Goal: Contribute content

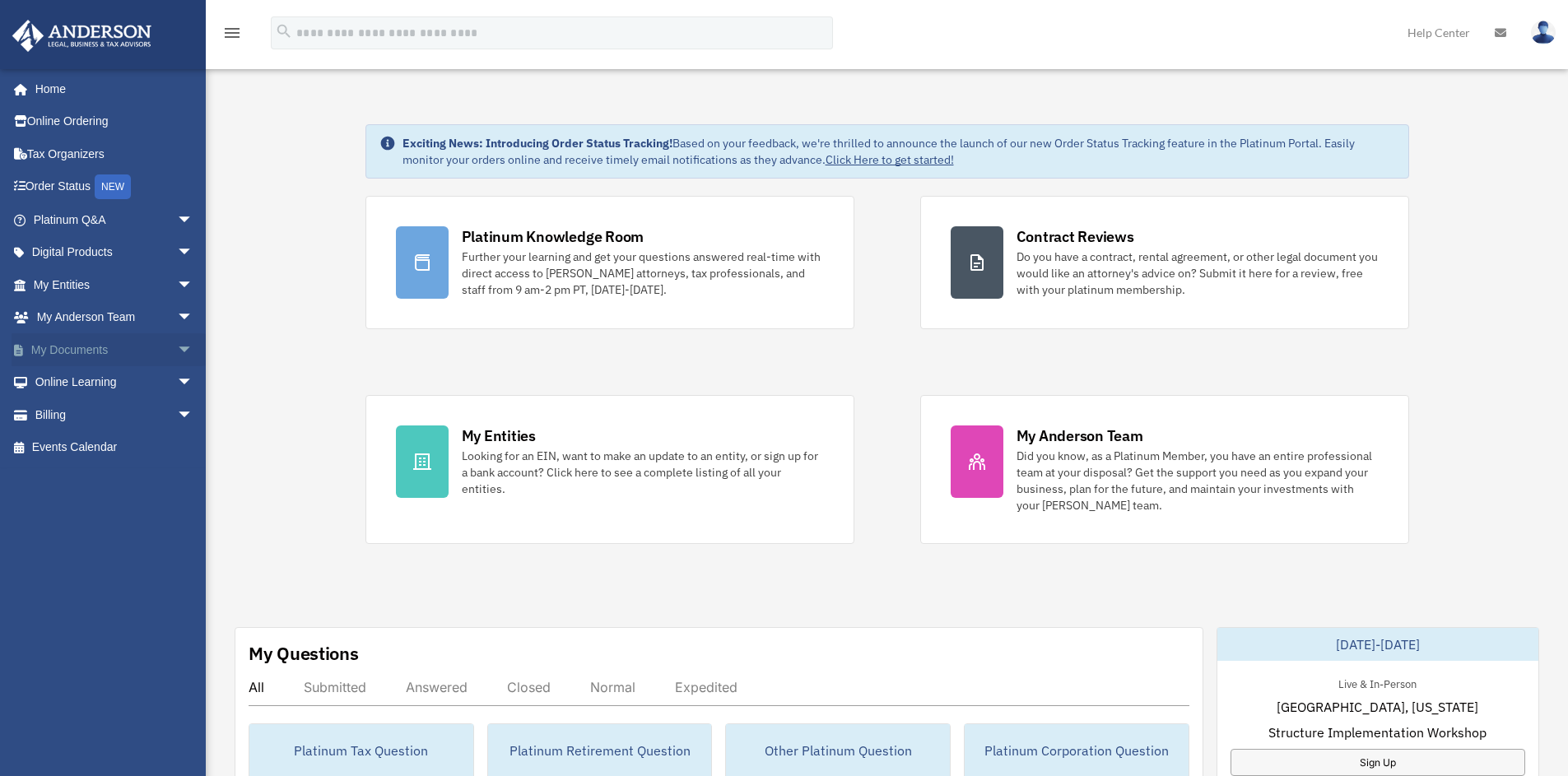
click at [67, 356] on link "My Documents arrow_drop_down" at bounding box center [115, 350] width 207 height 33
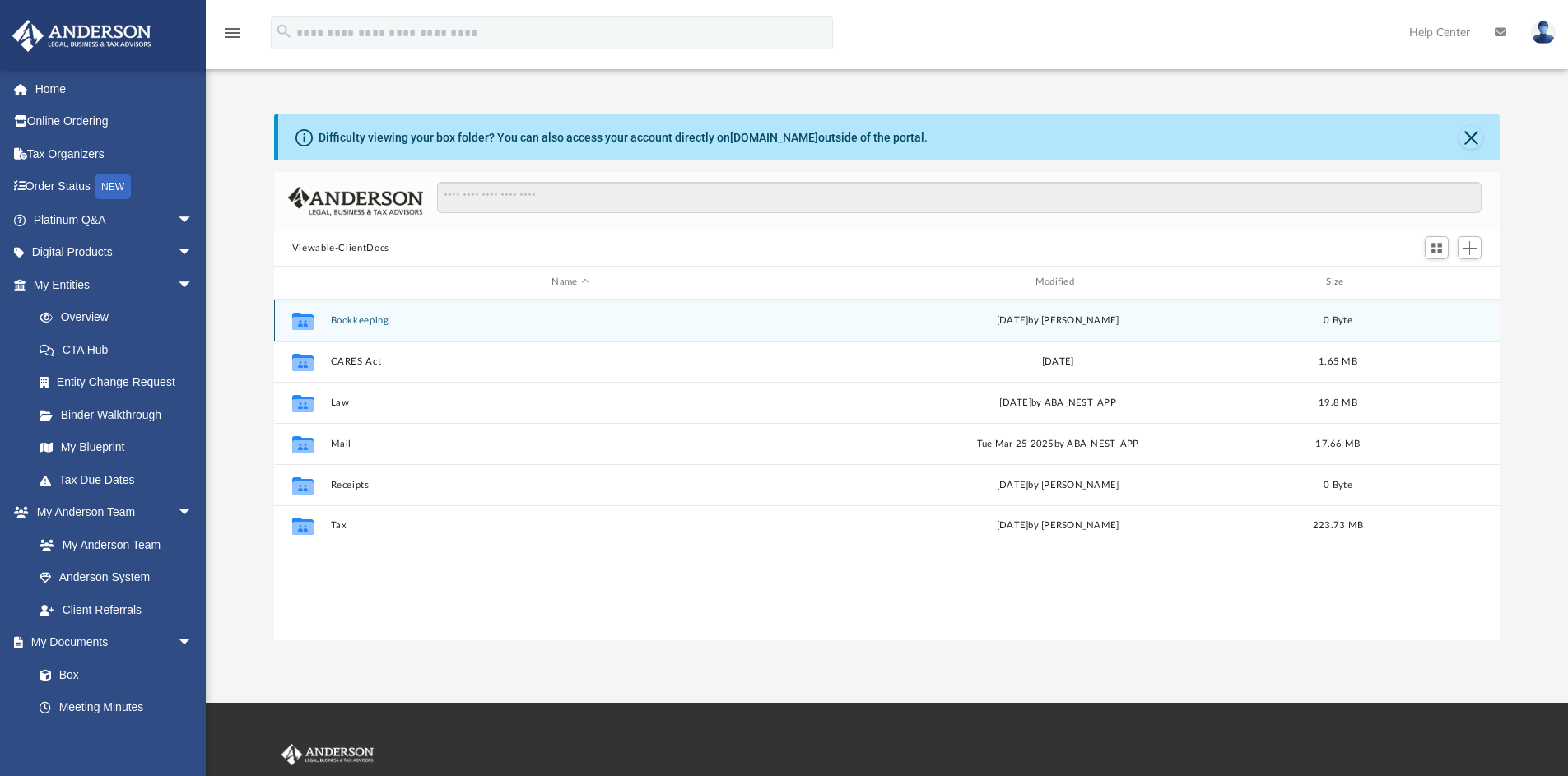
scroll to position [362, 1213]
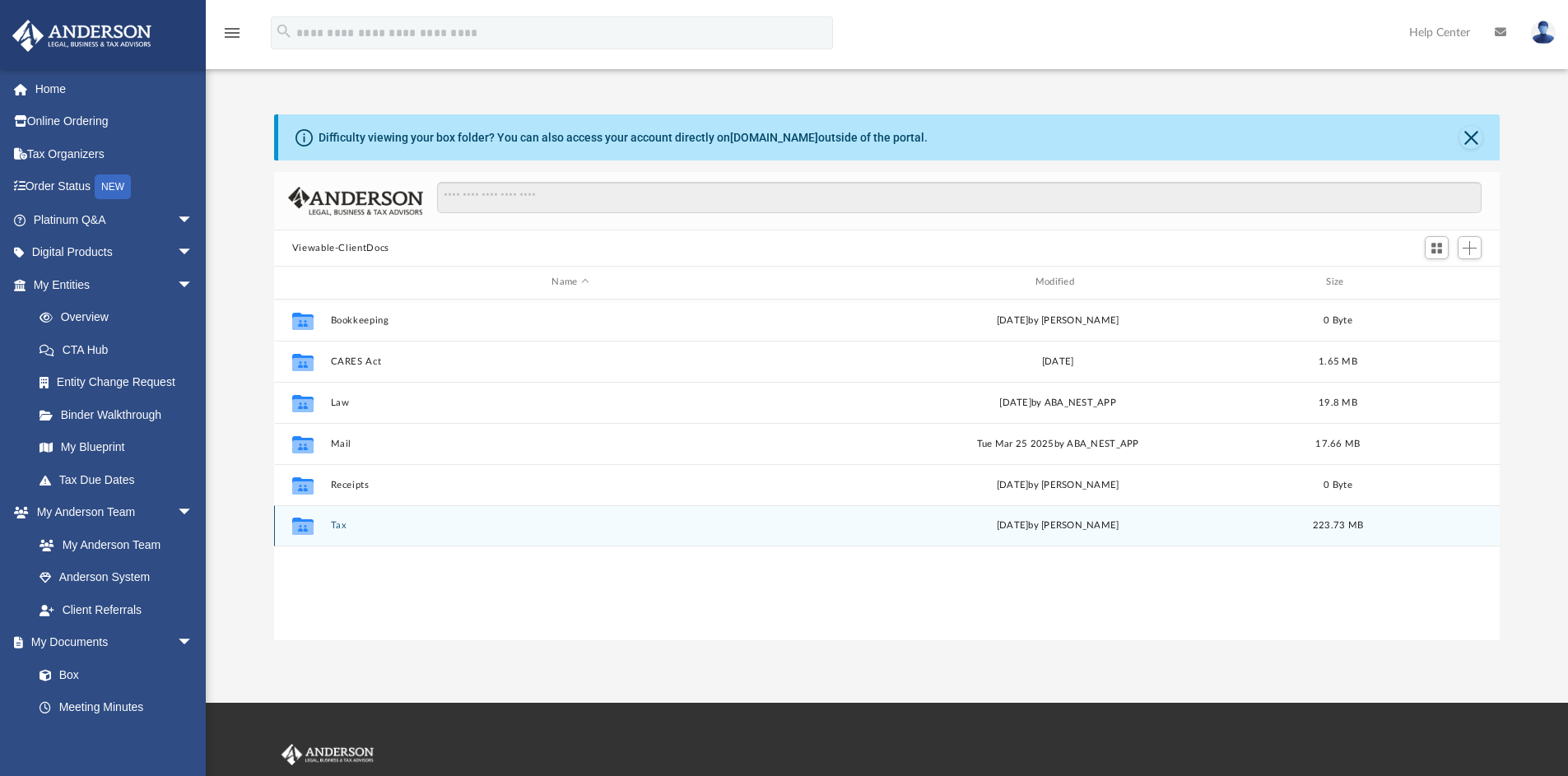
click at [359, 533] on div "Collaborated Folder Tax Fri Aug 29 2025 by Michael Samaniego 223.73 MB" at bounding box center [888, 526] width 1227 height 41
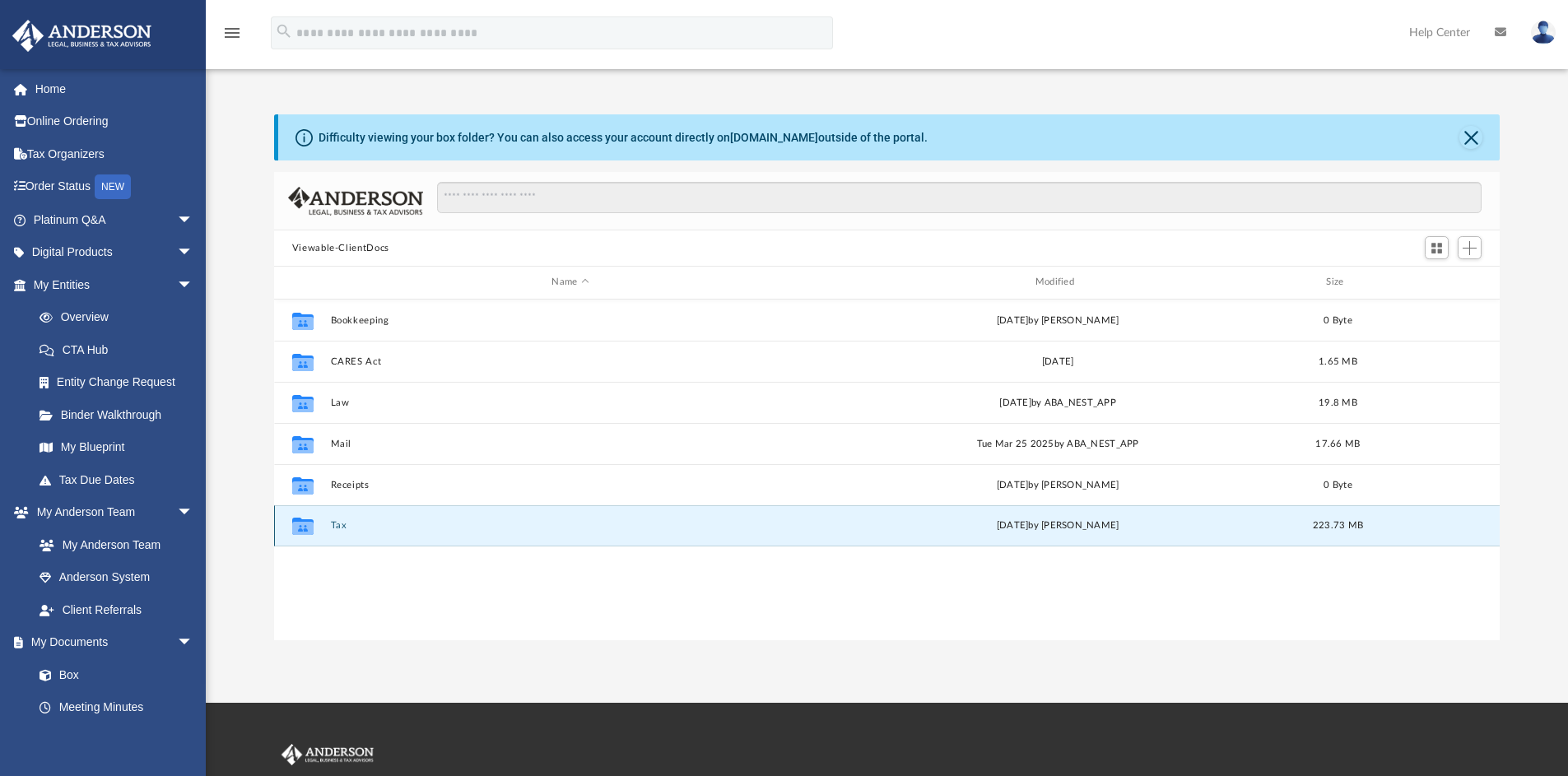
click at [361, 530] on button "Tax" at bounding box center [570, 526] width 480 height 11
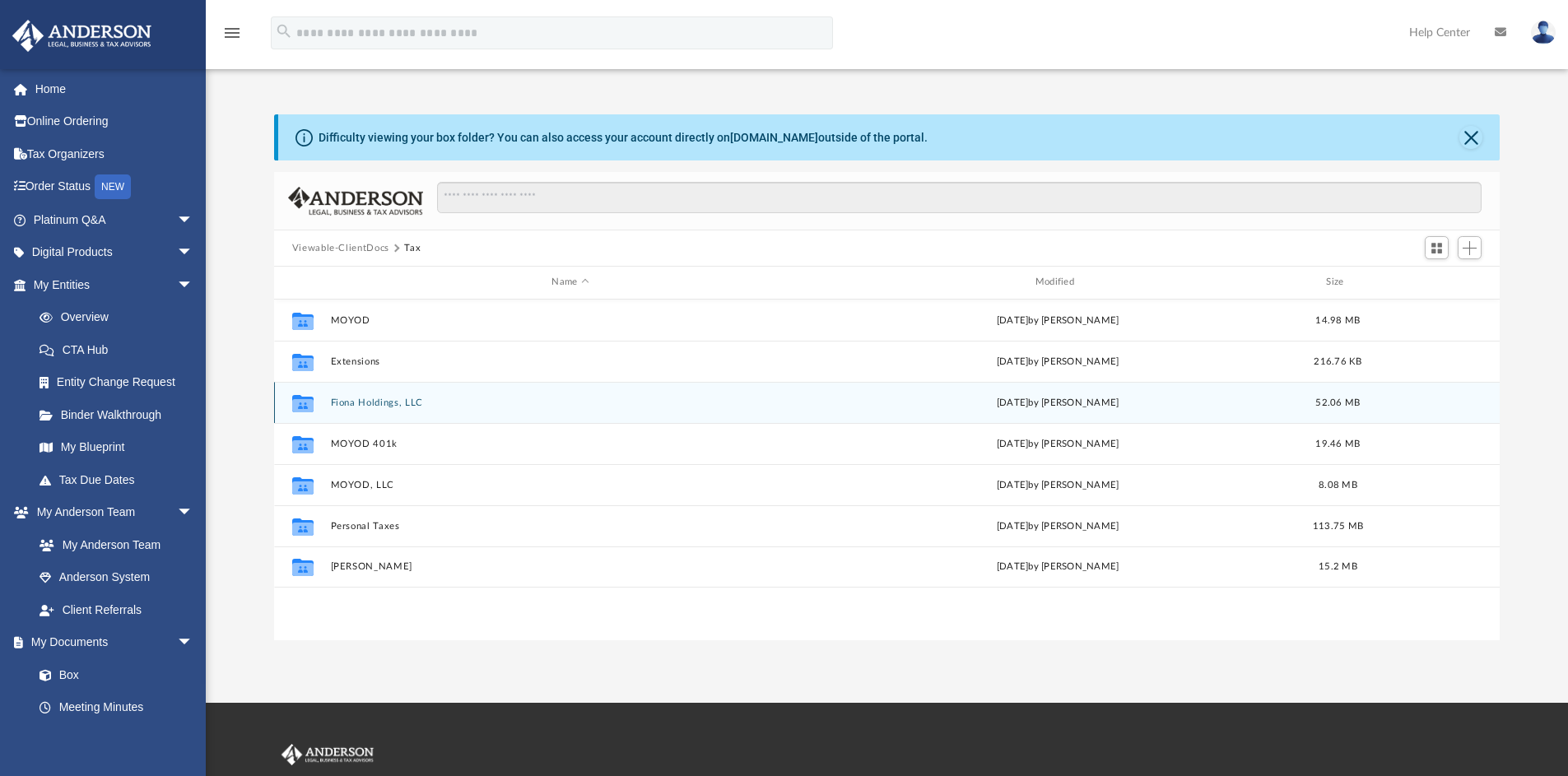
click at [430, 401] on button "Fiona Holdings, LLC" at bounding box center [570, 403] width 480 height 11
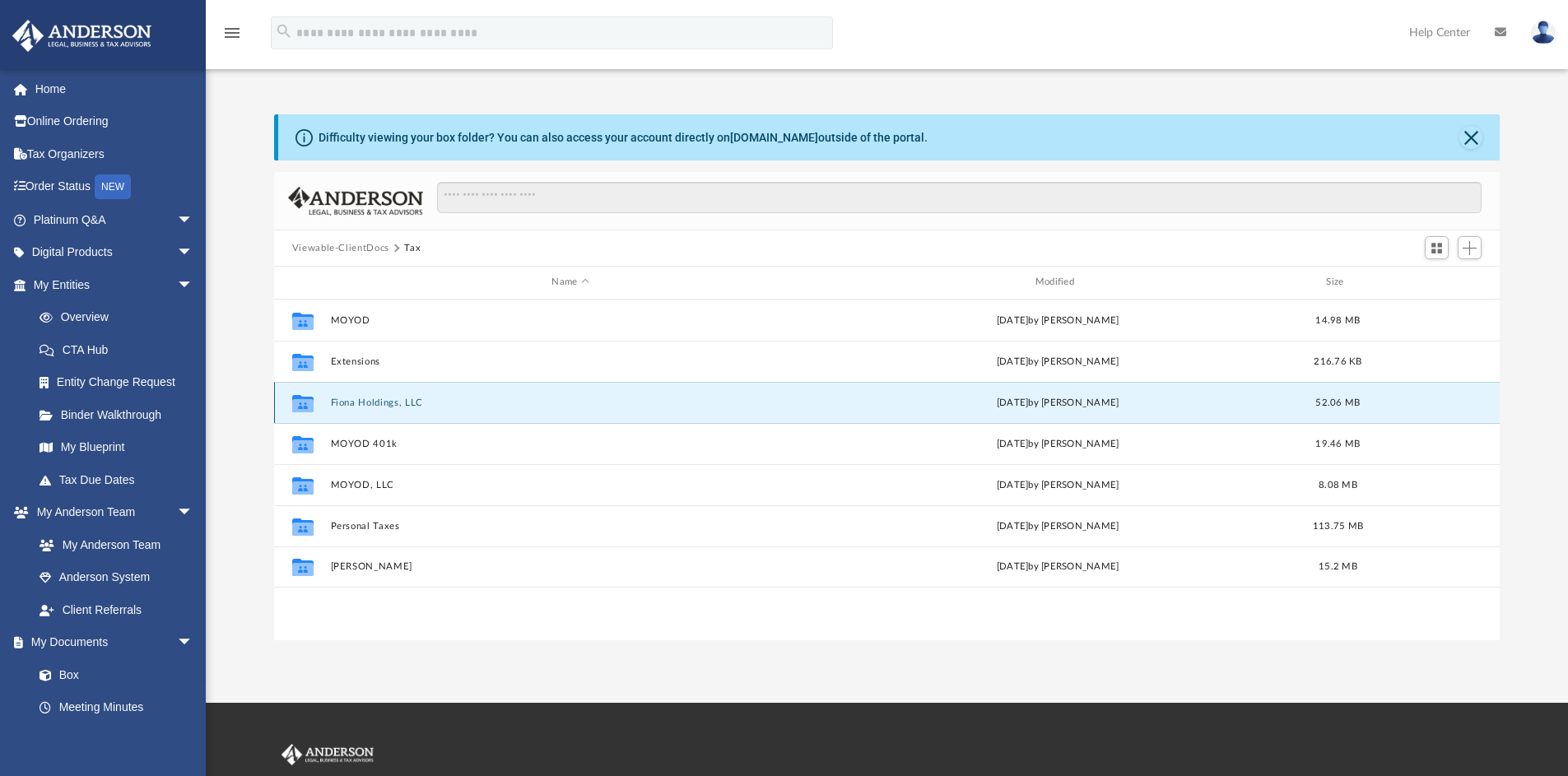
click at [430, 401] on button "Fiona Holdings, LLC" at bounding box center [570, 403] width 480 height 11
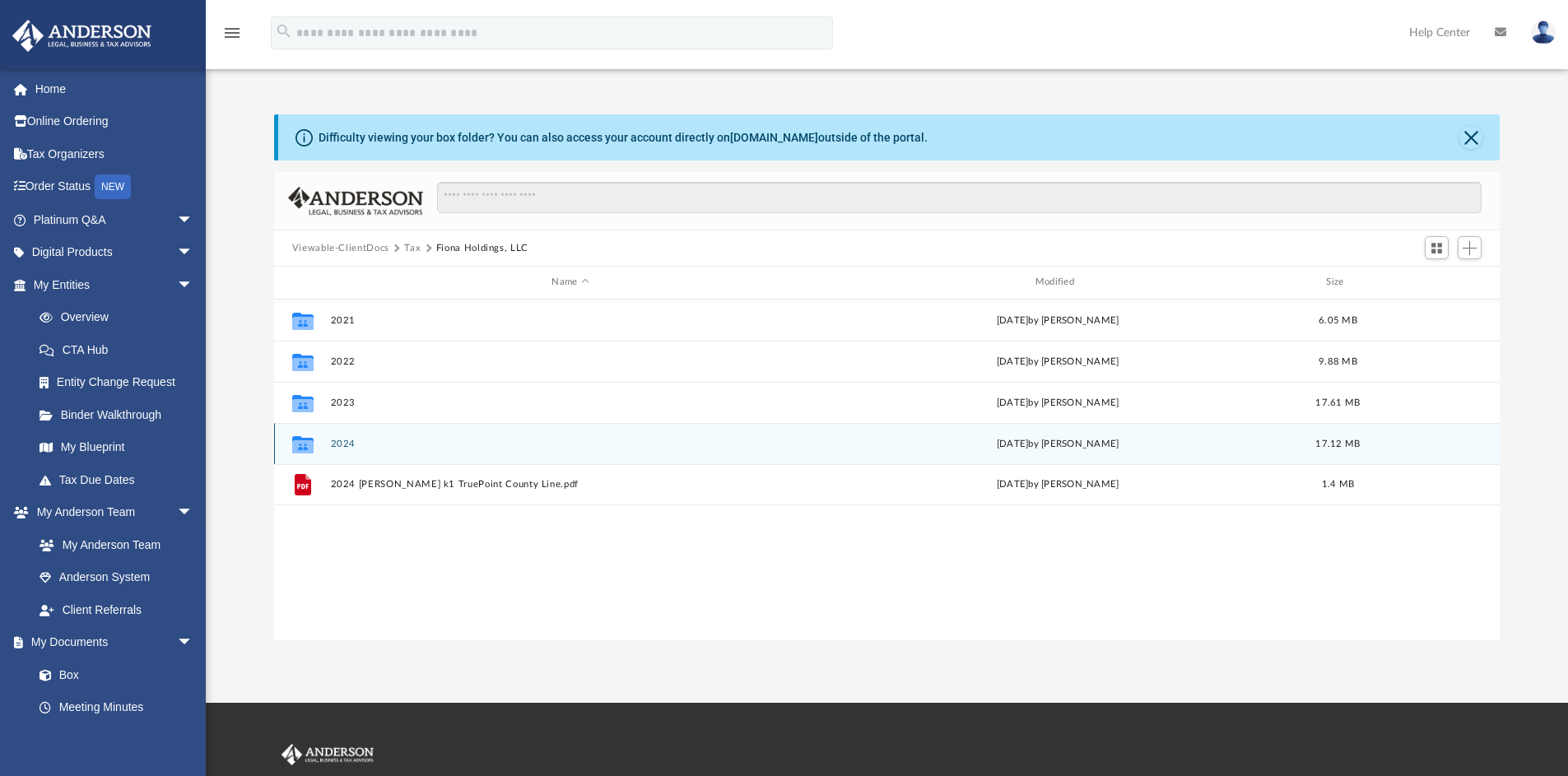
click at [370, 447] on button "2024" at bounding box center [570, 444] width 480 height 11
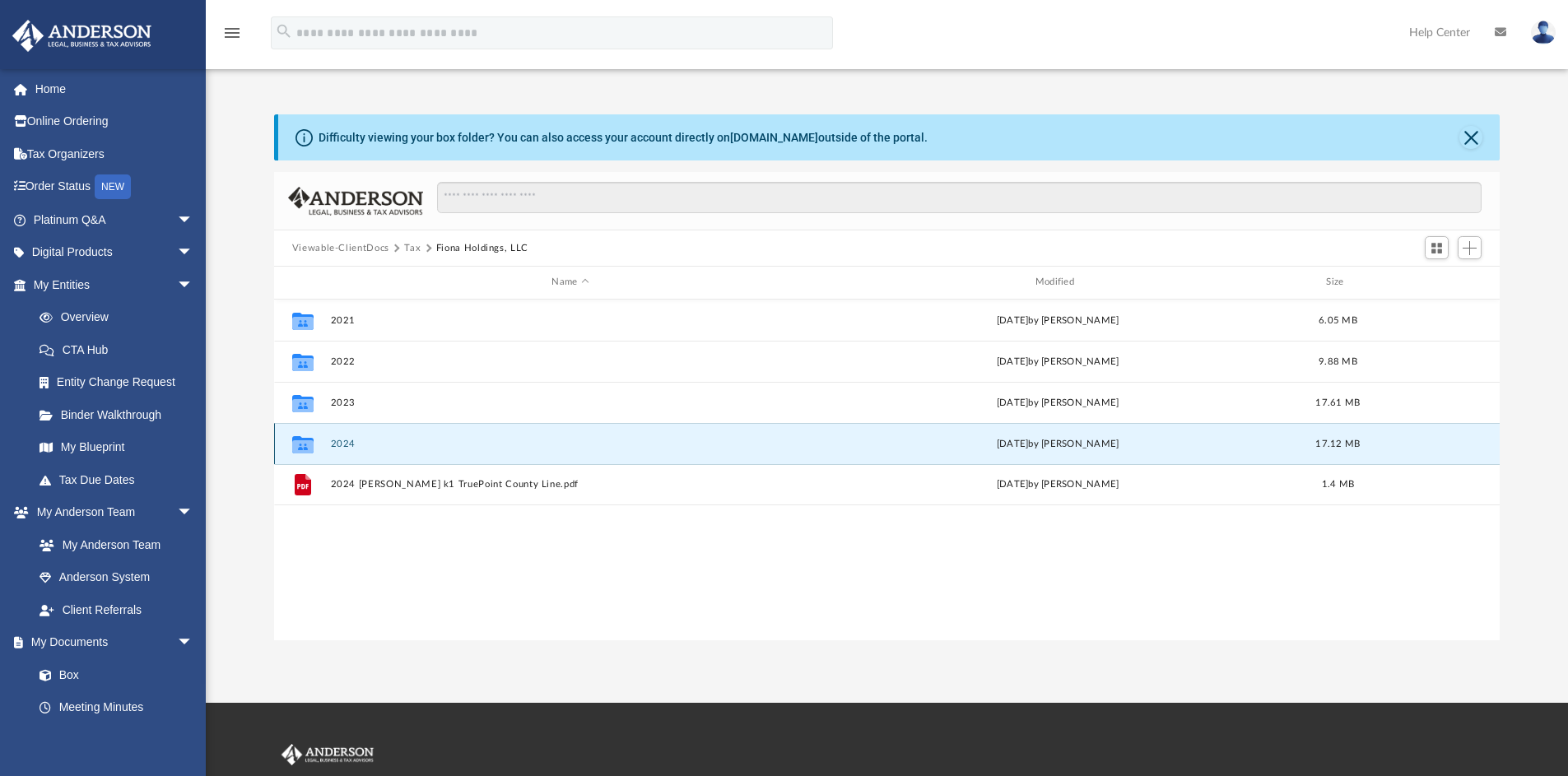
click at [370, 447] on button "2024" at bounding box center [570, 444] width 480 height 11
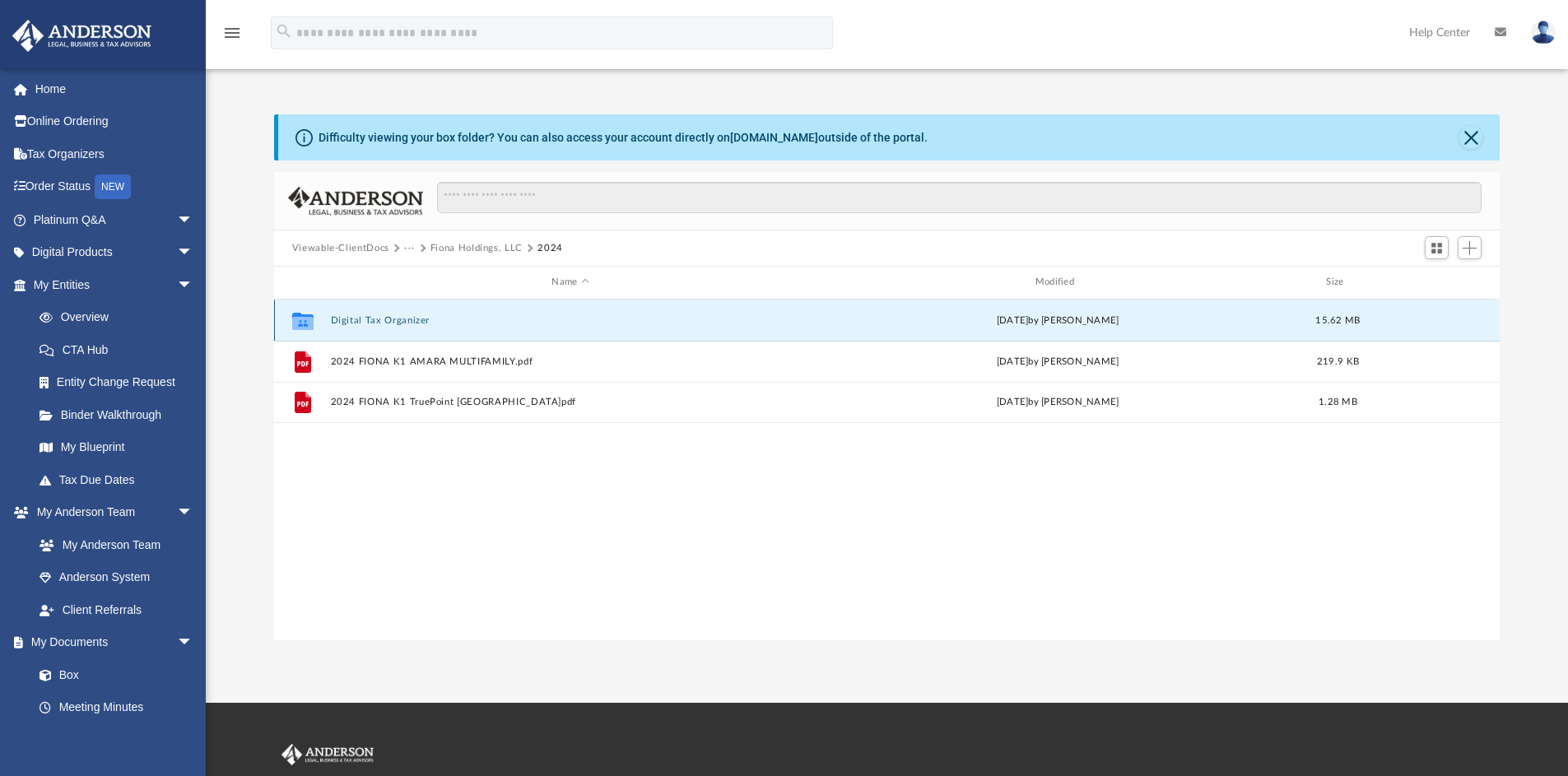
click at [395, 318] on button "Digital Tax Organizer" at bounding box center [570, 321] width 480 height 11
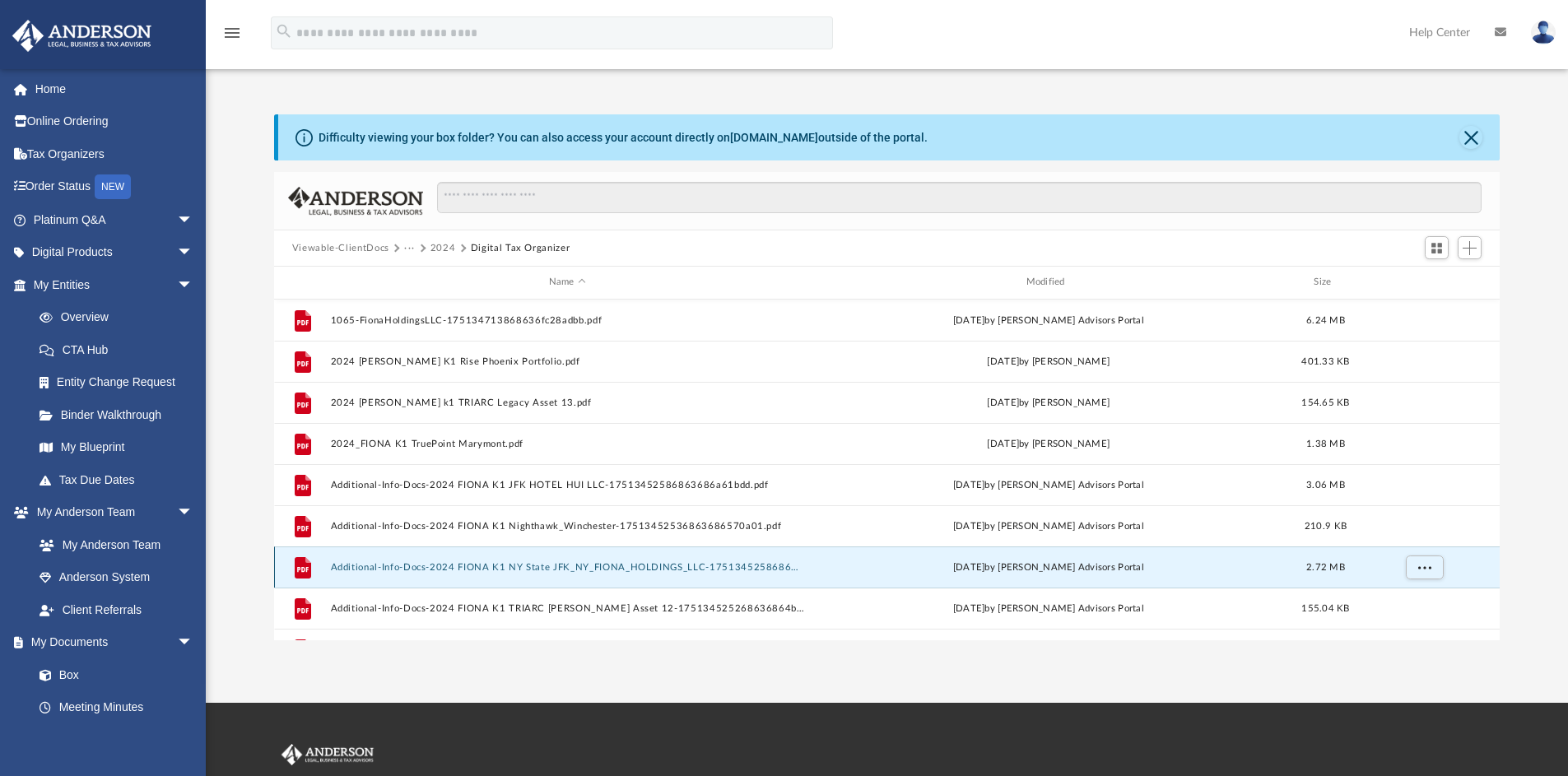
click at [592, 569] on button "Additional-Info-Docs-2024 FIONA K1 NY State JFK_NY_FIONA_HOLDINGS_LLC-175134525…" at bounding box center [567, 568] width 475 height 11
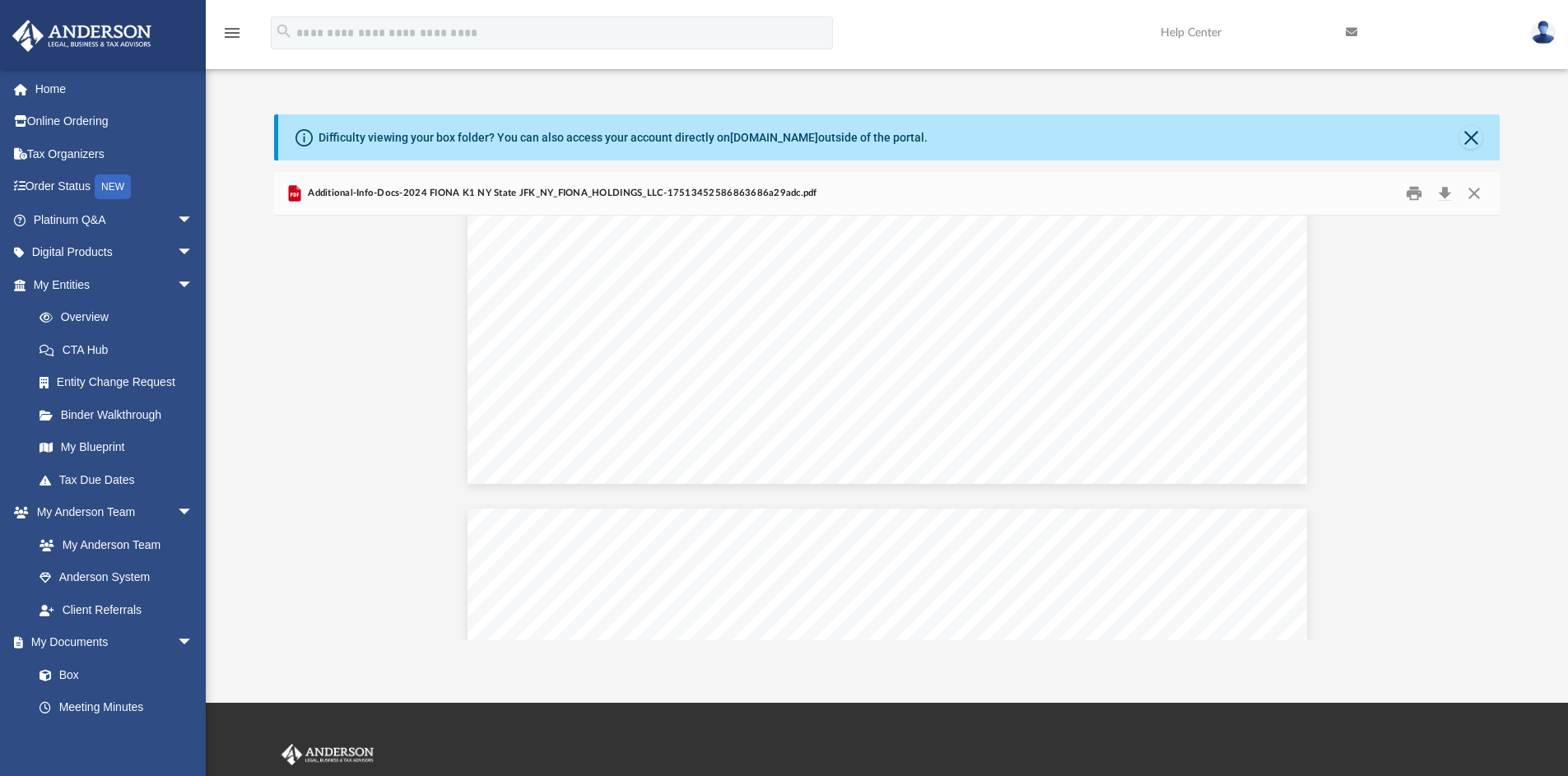
scroll to position [0, 0]
click at [1472, 134] on button "Close" at bounding box center [1470, 137] width 23 height 23
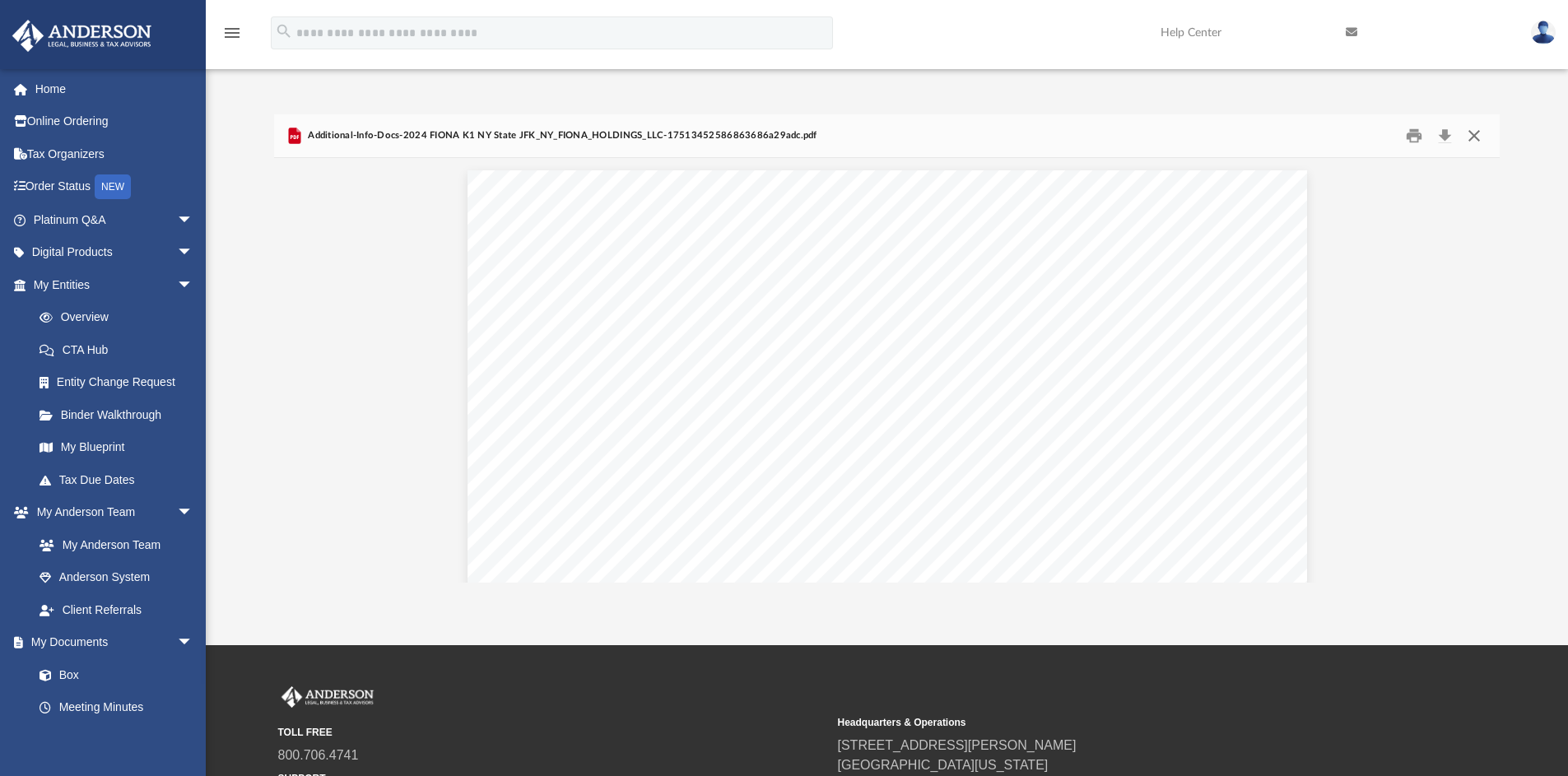
click at [1479, 129] on button "Close" at bounding box center [1474, 136] width 29 height 26
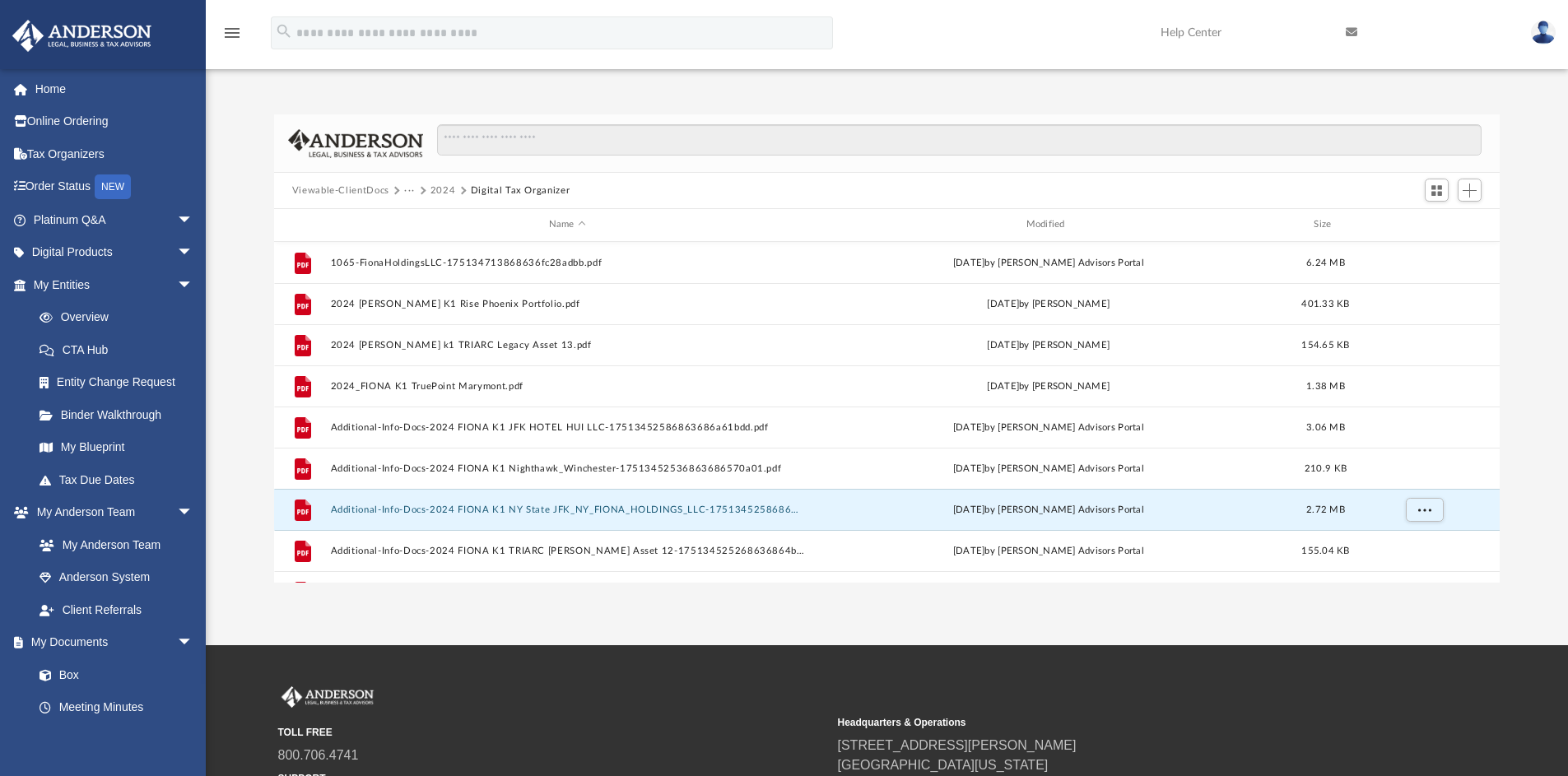
click at [444, 190] on button "2024" at bounding box center [443, 191] width 26 height 15
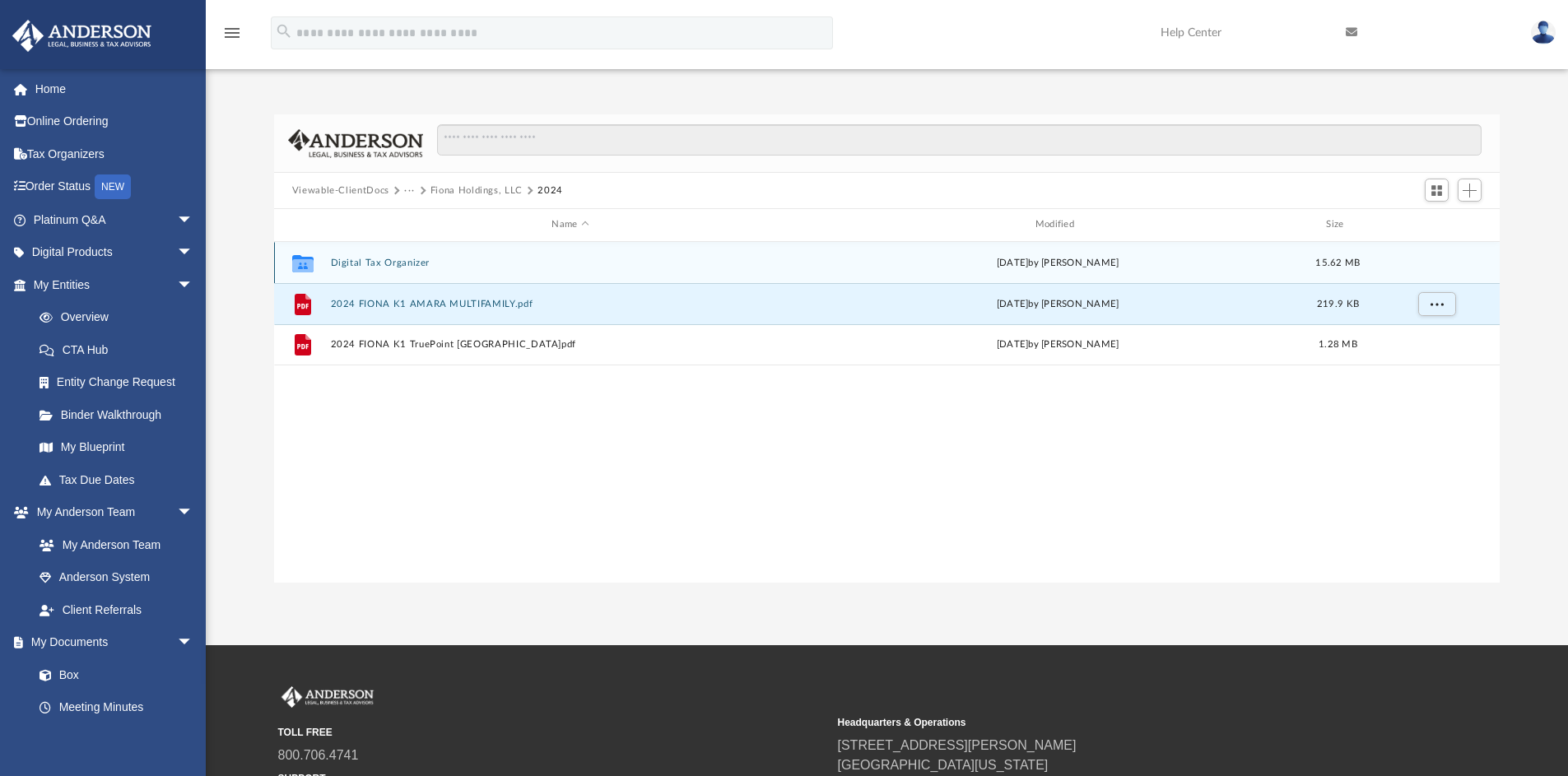
drag, startPoint x: 424, startPoint y: 301, endPoint x: 410, endPoint y: 260, distance: 43.3
click at [410, 260] on div "Collaborated Folder Digital Tax Organizer Sun Aug 3 2025 by Michael Samaniego 1…" at bounding box center [888, 303] width 1227 height 123
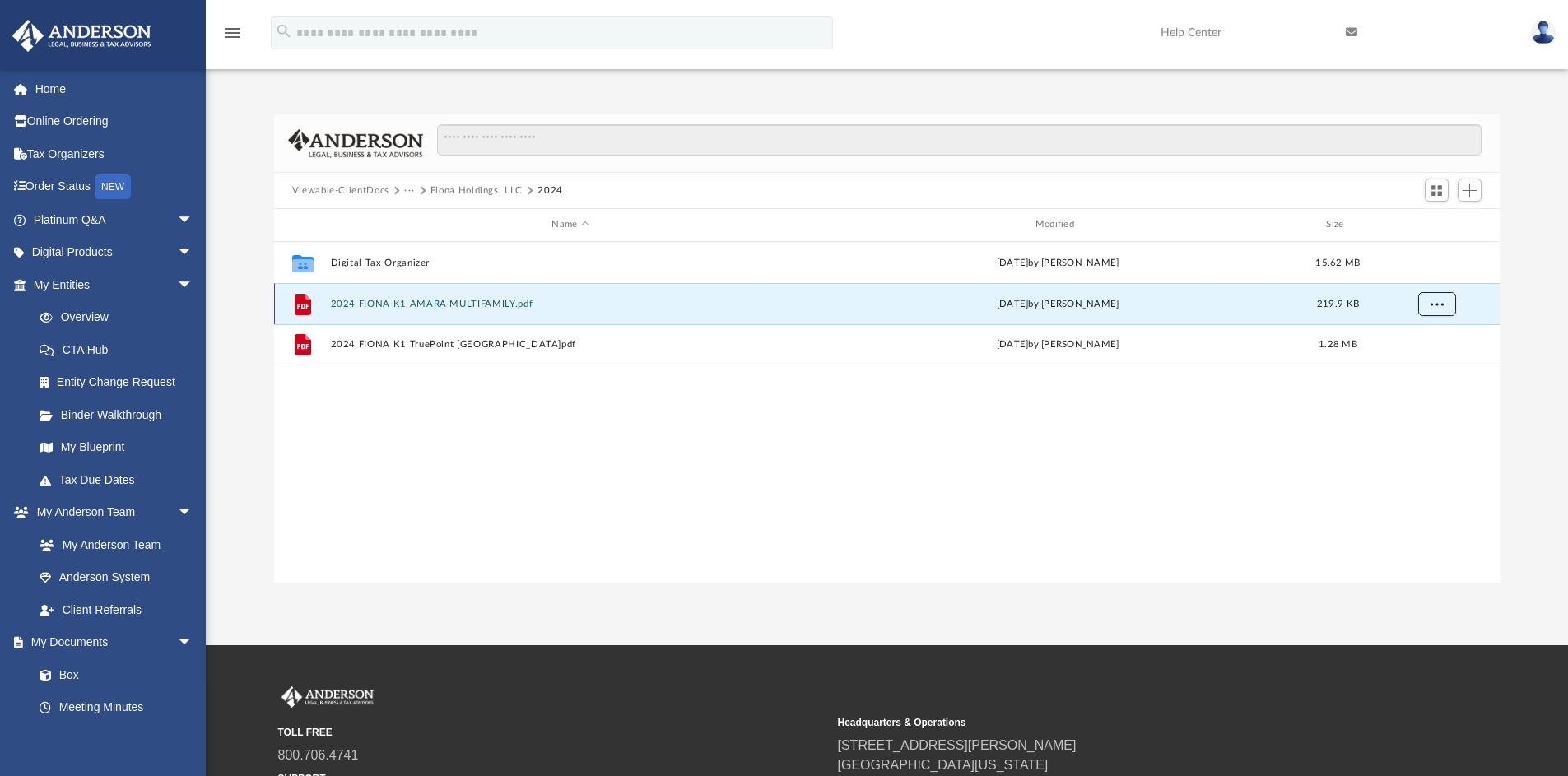
click at [1441, 304] on span "More options" at bounding box center [1436, 303] width 13 height 9
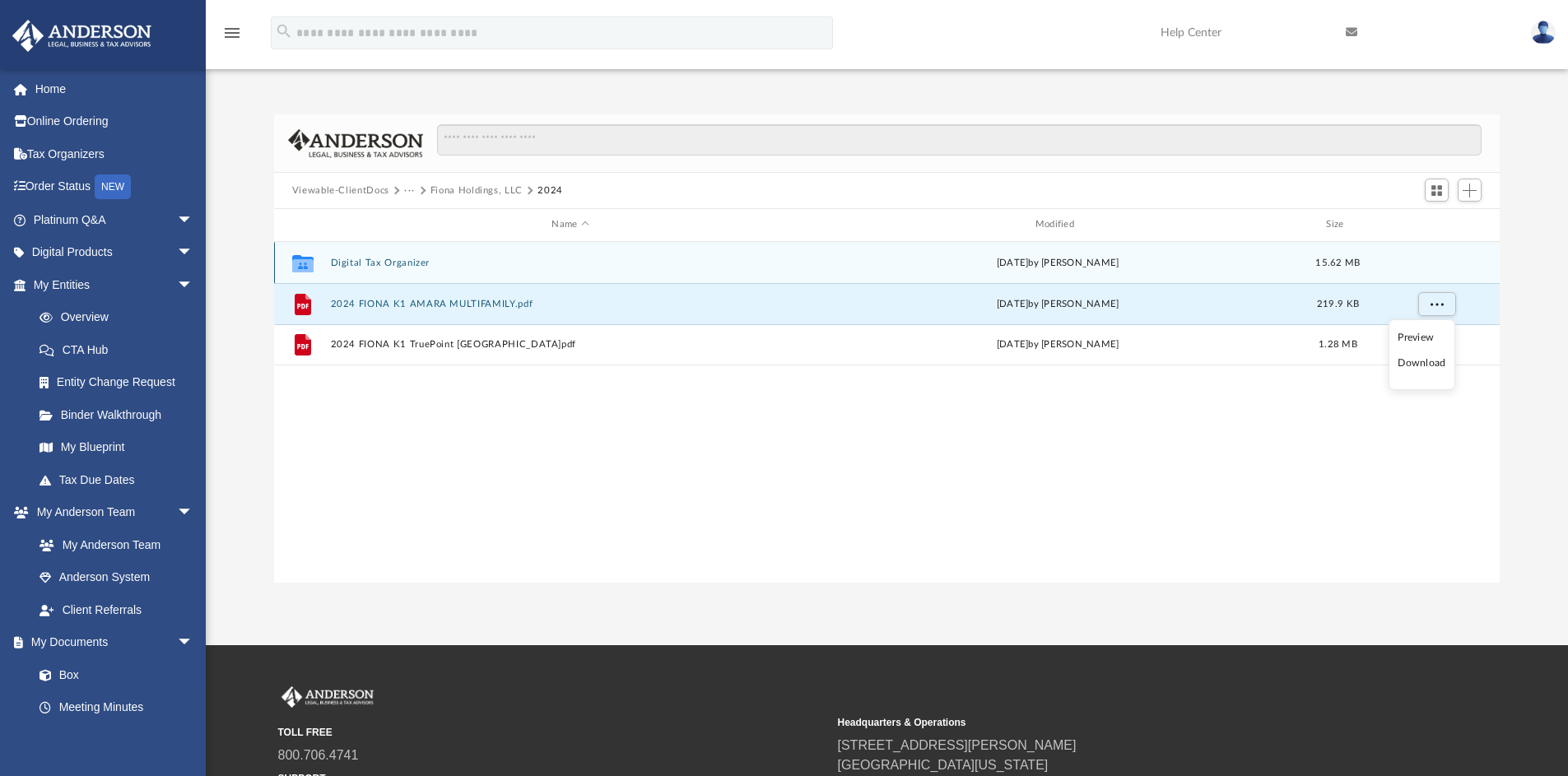
drag, startPoint x: 438, startPoint y: 291, endPoint x: 393, endPoint y: 260, distance: 54.6
click at [393, 259] on div "Collaborated Folder Digital Tax Organizer Sun Aug 3 2025 by Michael Samaniego 1…" at bounding box center [888, 303] width 1227 height 123
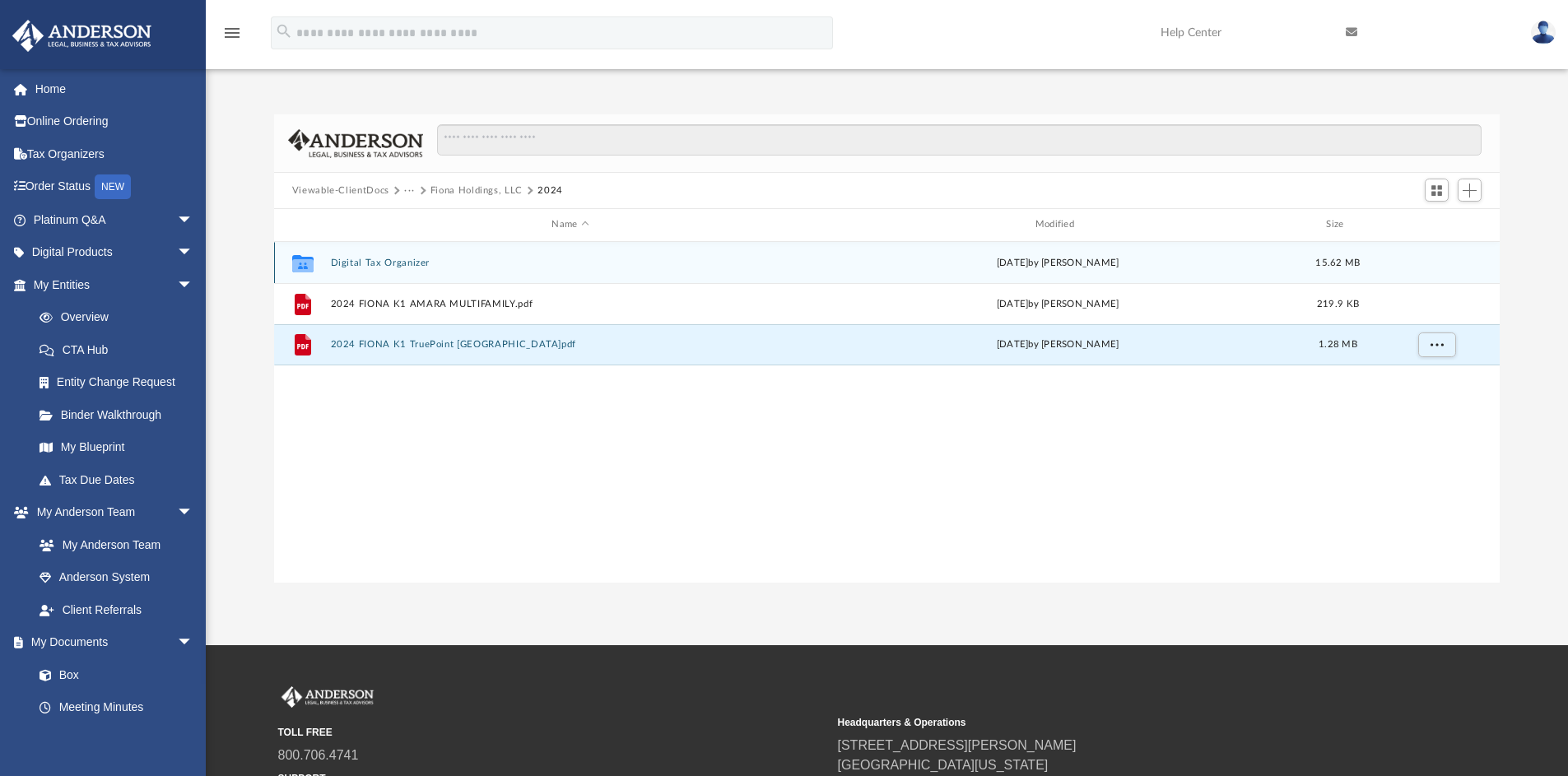
drag, startPoint x: 400, startPoint y: 342, endPoint x: 384, endPoint y: 255, distance: 88.5
click at [384, 255] on div "Collaborated Folder Digital Tax Organizer Sun Aug 3 2025 by Michael Samaniego 1…" at bounding box center [888, 303] width 1227 height 123
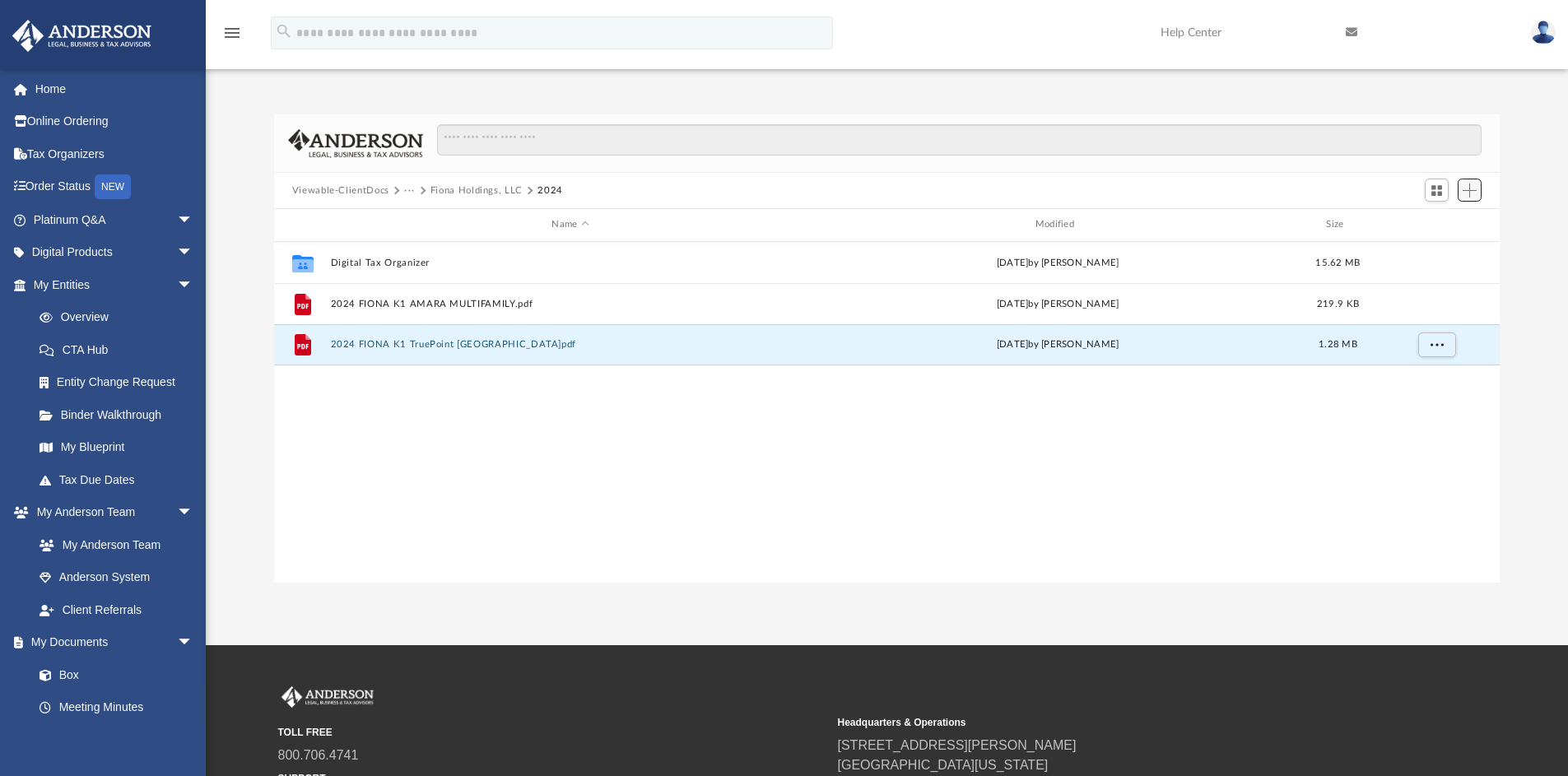
click at [1476, 189] on span "Add" at bounding box center [1469, 190] width 14 height 14
click at [1438, 222] on li "Upload" at bounding box center [1446, 223] width 53 height 17
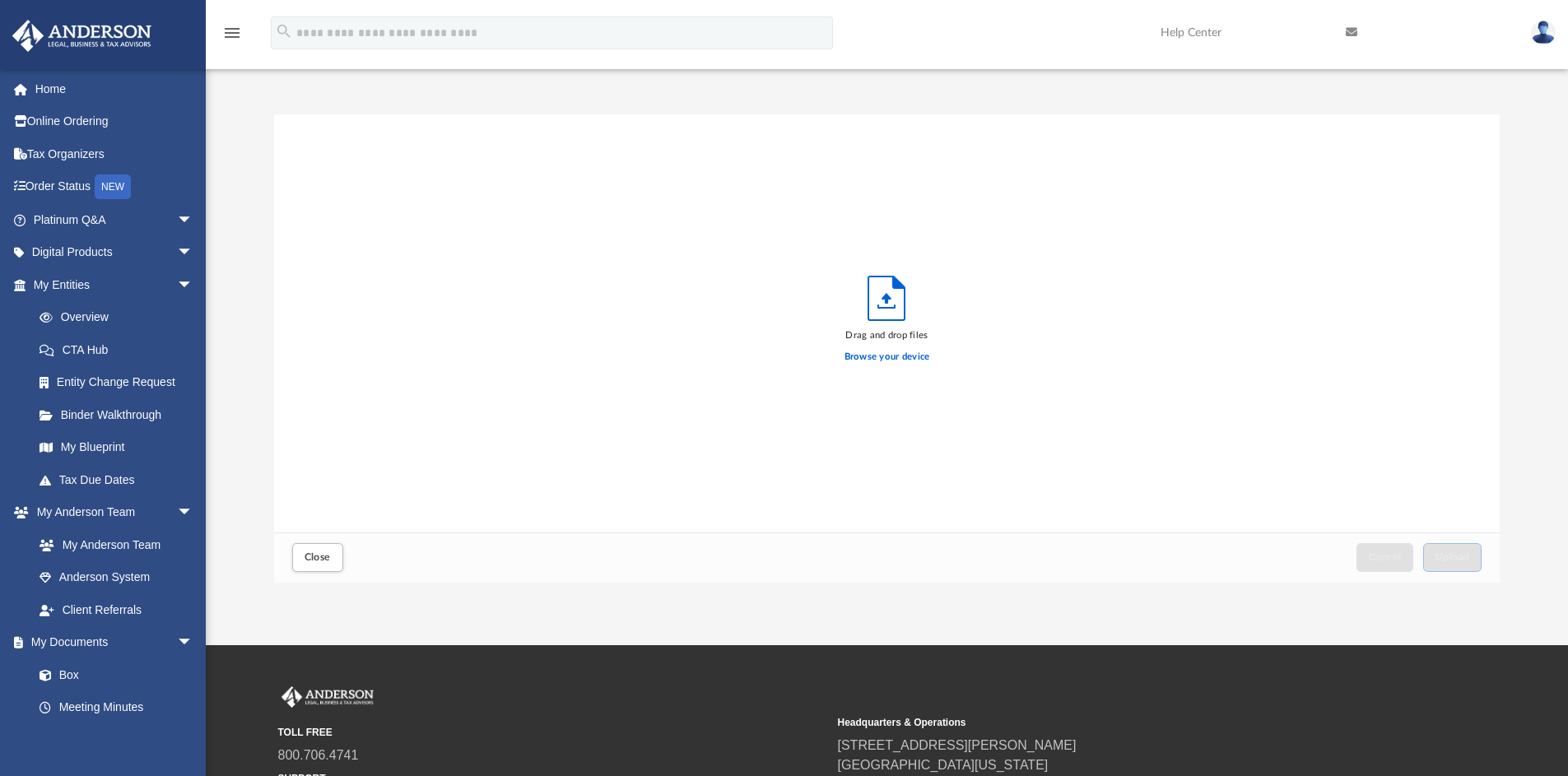
scroll to position [405, 1213]
click at [884, 357] on label "Browse your device" at bounding box center [888, 357] width 86 height 15
click at [0, 0] on input "Browse your device" at bounding box center [0, 0] width 0 height 0
click at [1455, 547] on button "Upload" at bounding box center [1453, 558] width 59 height 29
click at [881, 352] on label "Select More Files" at bounding box center [887, 355] width 75 height 15
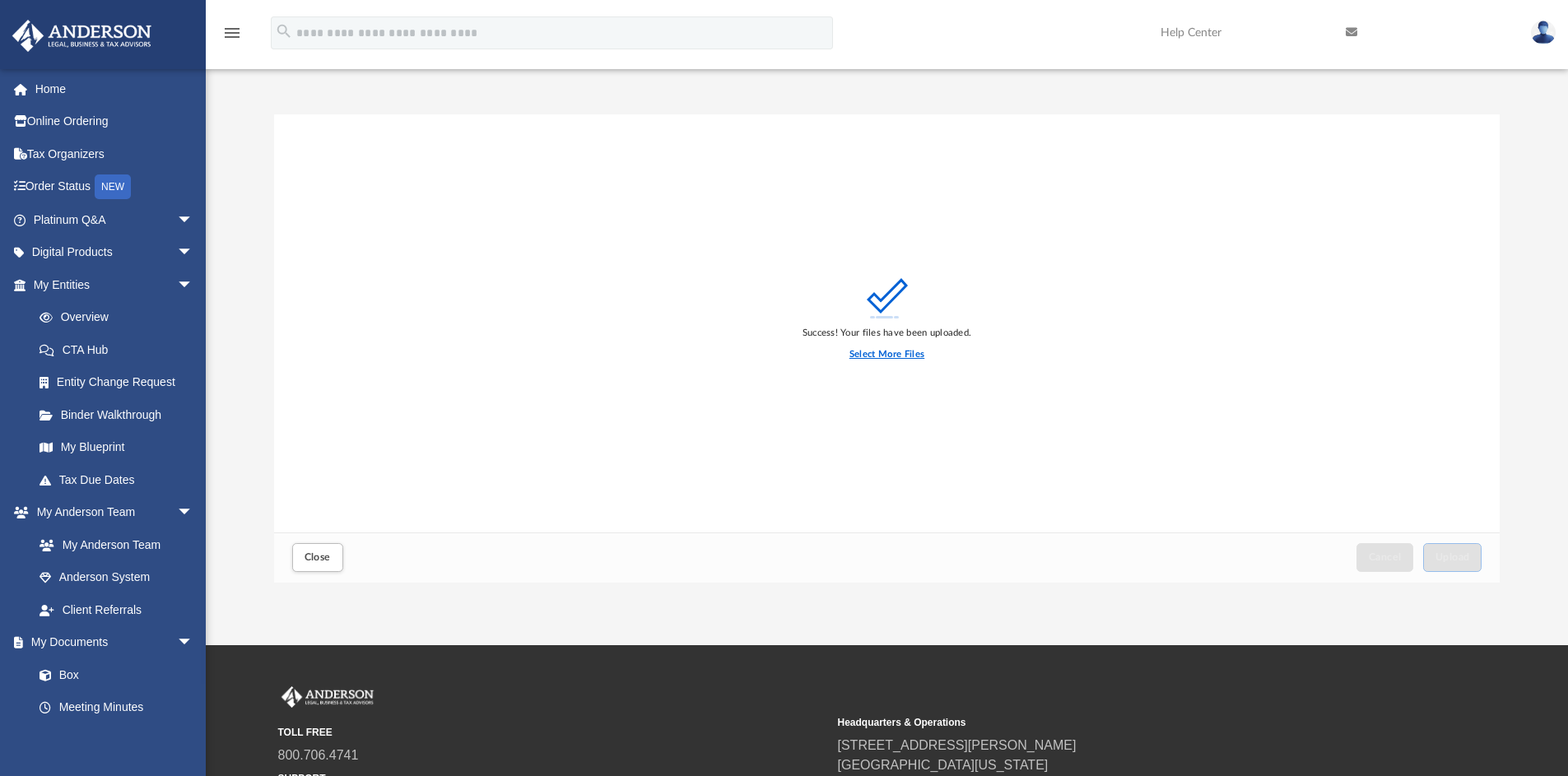
click at [0, 0] on input "Select More Files" at bounding box center [0, 0] width 0 height 0
click at [1465, 551] on button "Upload" at bounding box center [1453, 558] width 59 height 29
click at [327, 553] on span "Close" at bounding box center [317, 557] width 27 height 10
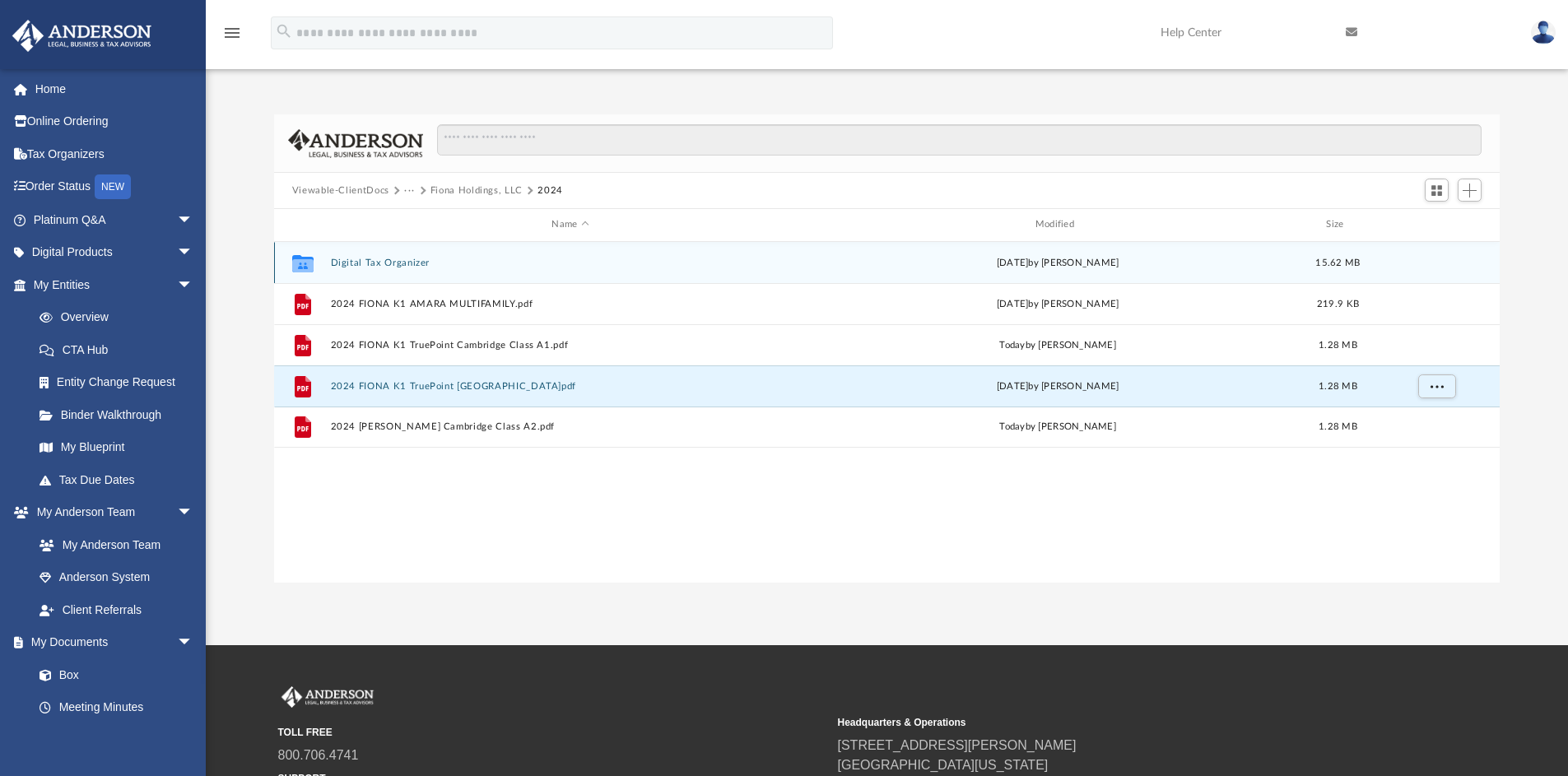
click at [376, 258] on button "Digital Tax Organizer" at bounding box center [570, 263] width 480 height 11
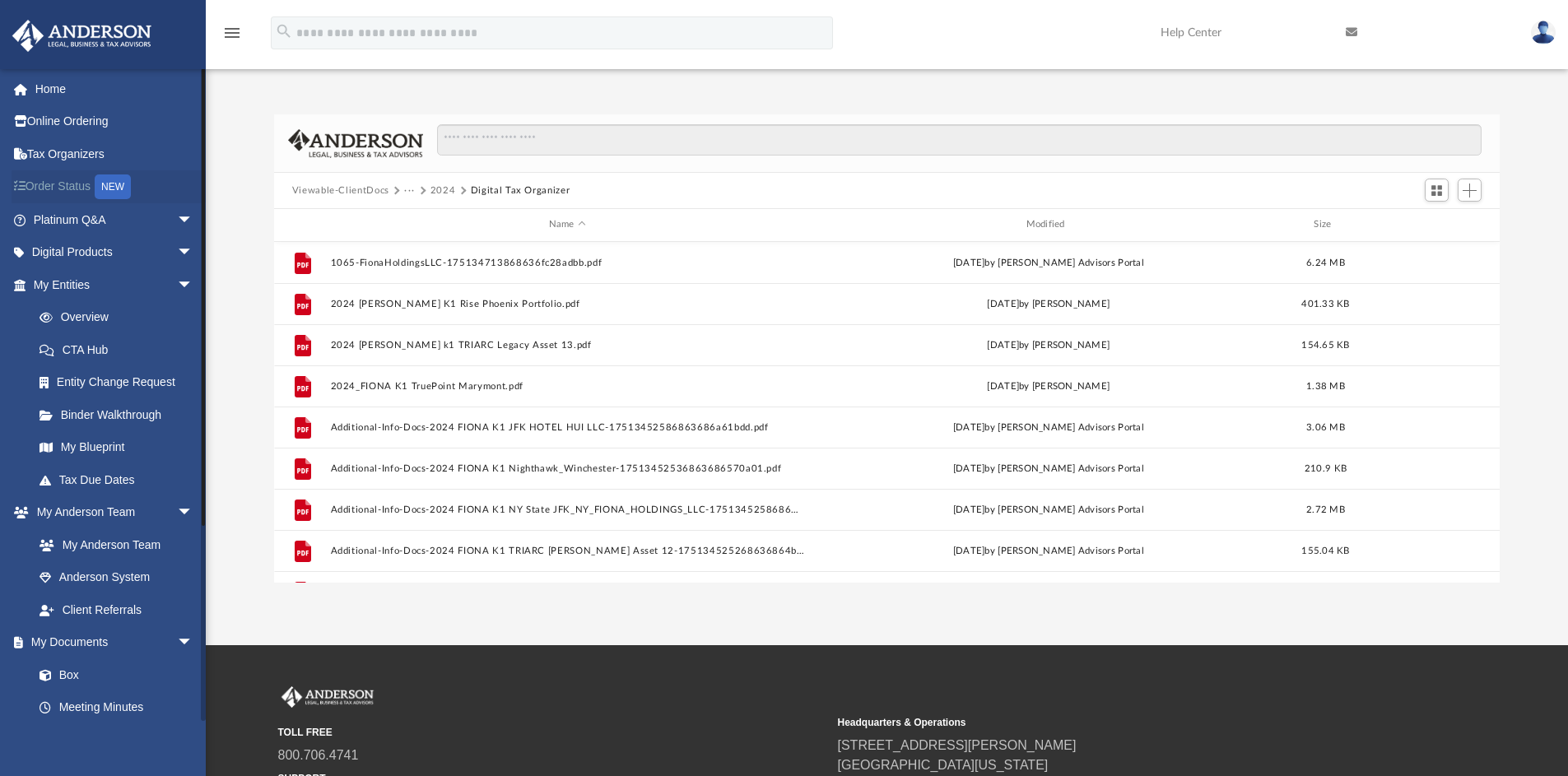
click at [117, 187] on div "NEW" at bounding box center [113, 186] width 37 height 25
click at [52, 178] on link "Order Status NEW" at bounding box center [115, 186] width 207 height 34
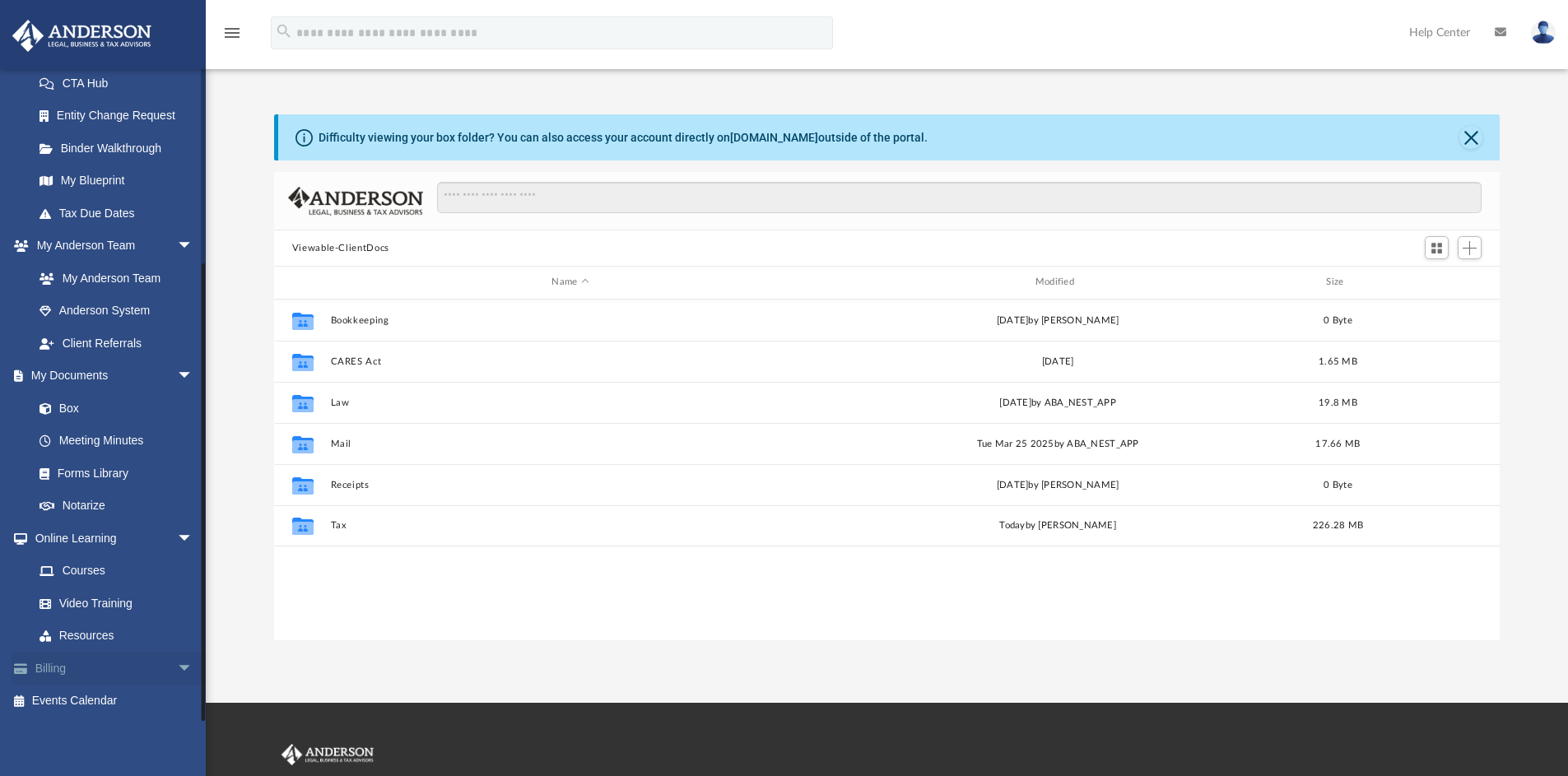
scroll to position [221, 0]
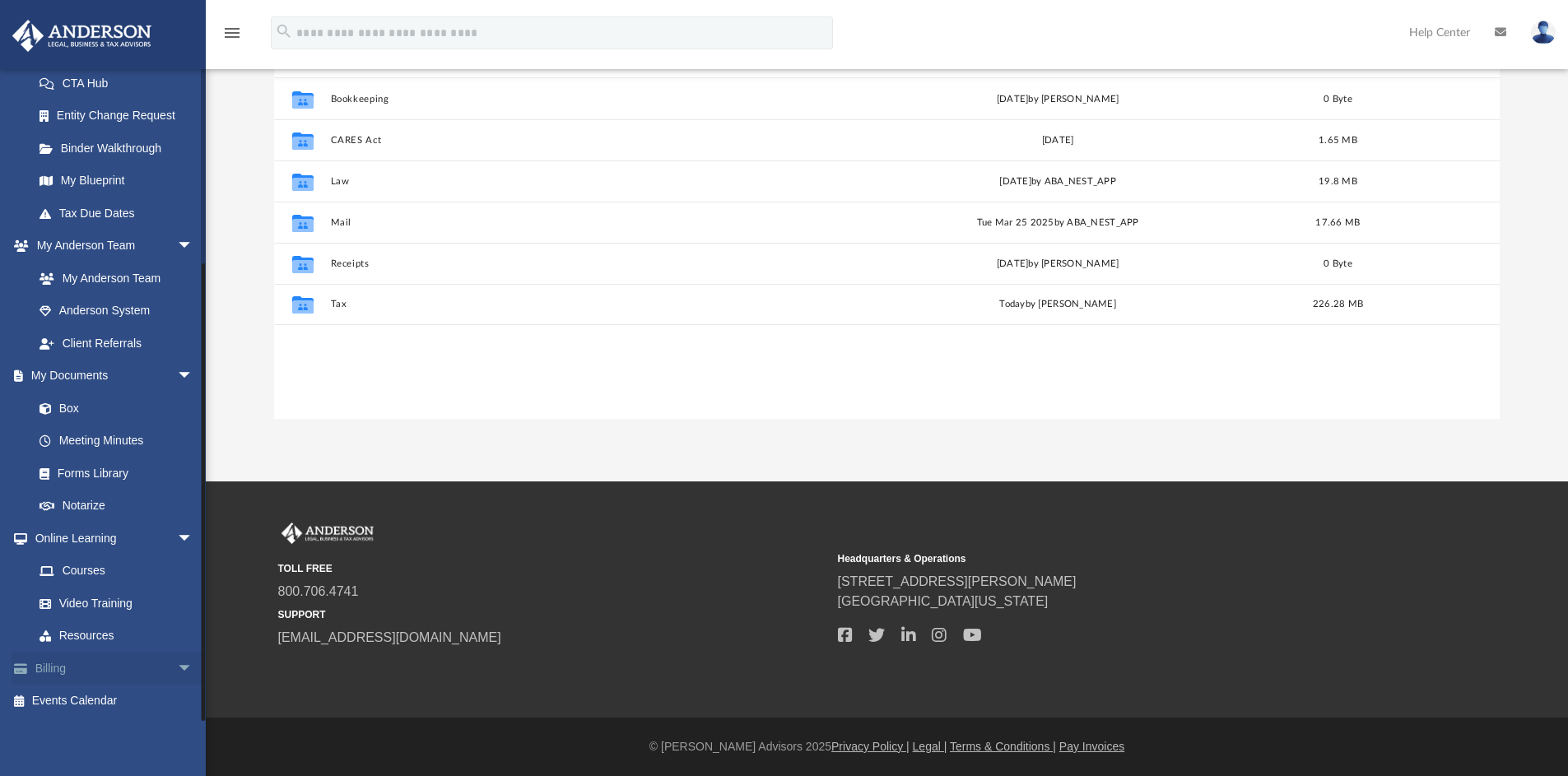
click at [61, 664] on link "Billing arrow_drop_down" at bounding box center [115, 668] width 207 height 33
